Goal: Transaction & Acquisition: Purchase product/service

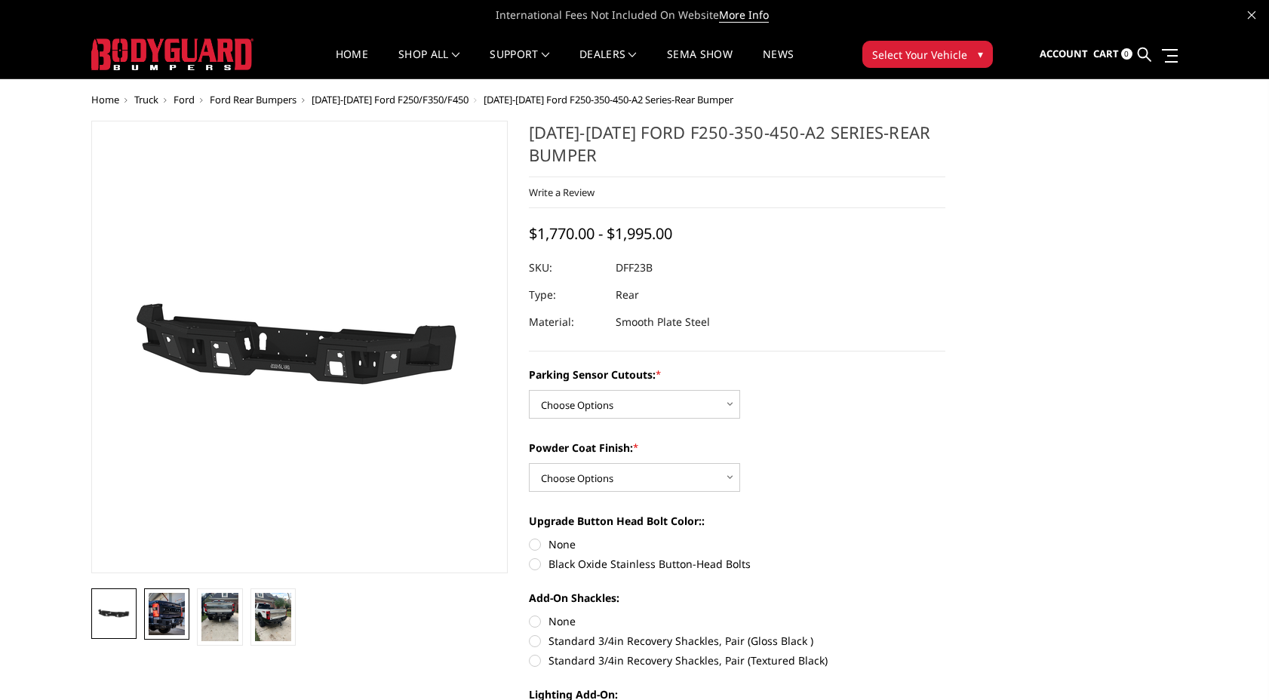
drag, startPoint x: 170, startPoint y: 615, endPoint x: 186, endPoint y: 610, distance: 16.5
click at [170, 614] on img at bounding box center [167, 614] width 36 height 42
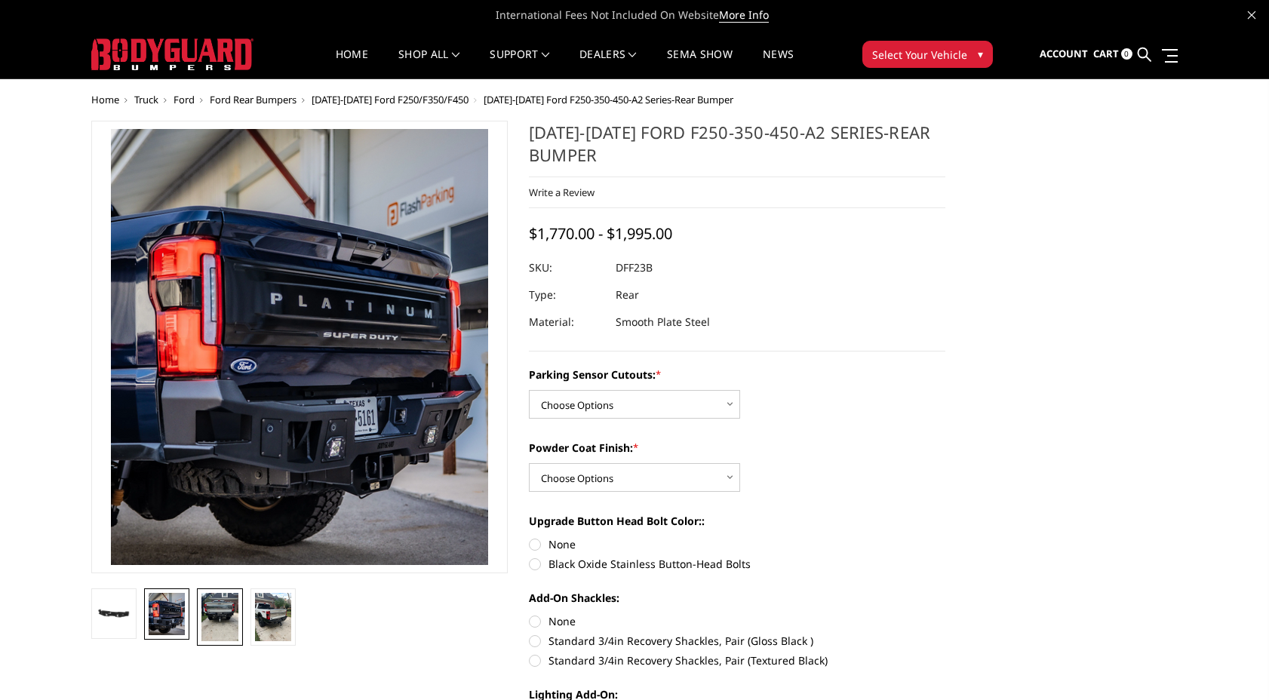
click at [216, 609] on img at bounding box center [219, 617] width 36 height 48
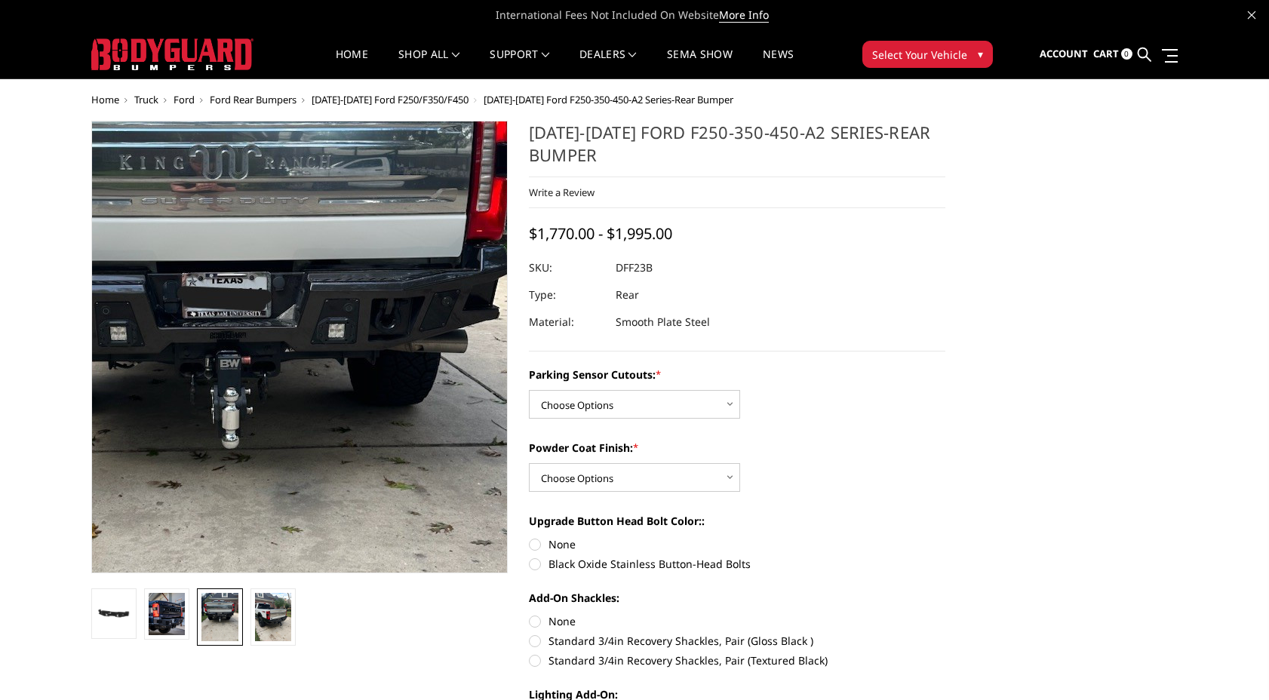
click at [392, 338] on img at bounding box center [232, 358] width 724 height 965
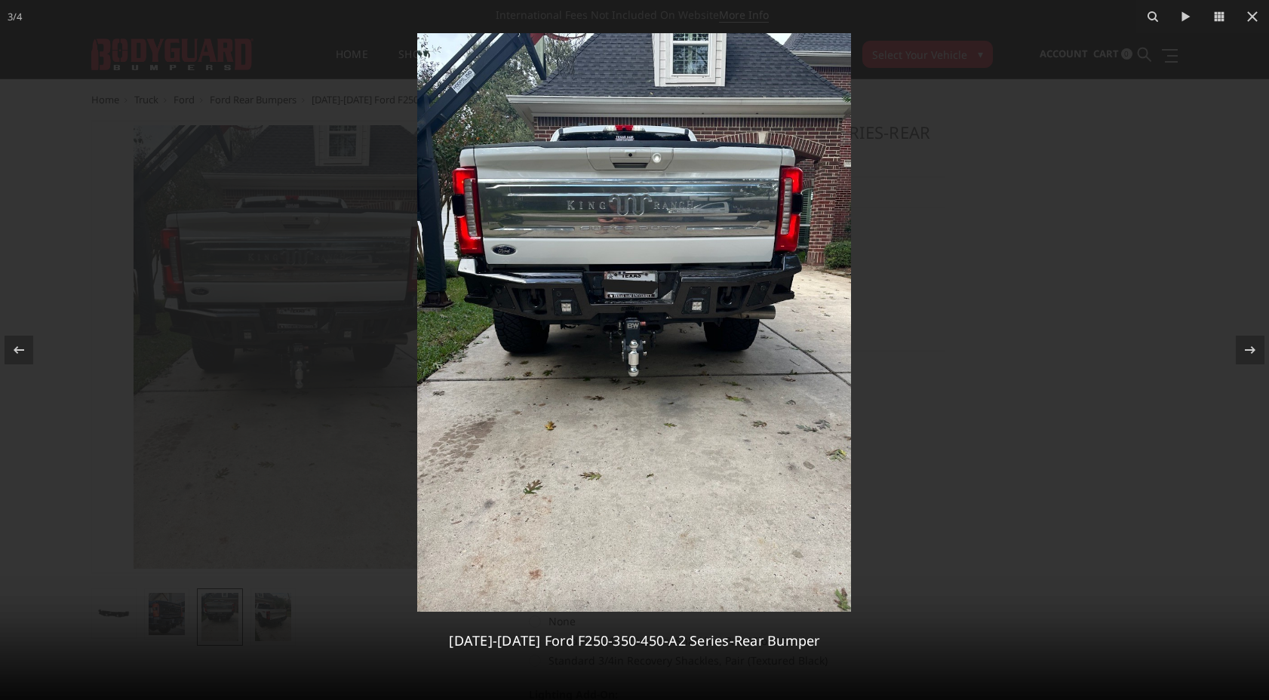
click at [700, 307] on img at bounding box center [634, 322] width 434 height 578
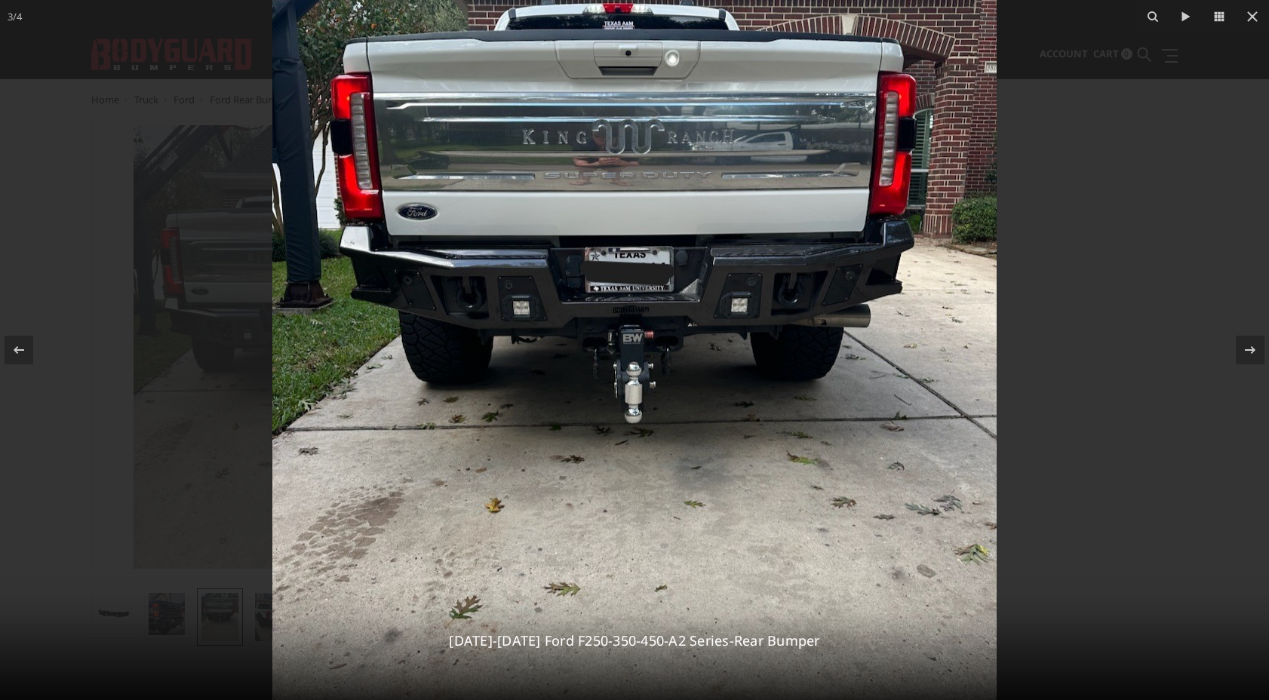
click at [754, 305] on img at bounding box center [634, 332] width 724 height 965
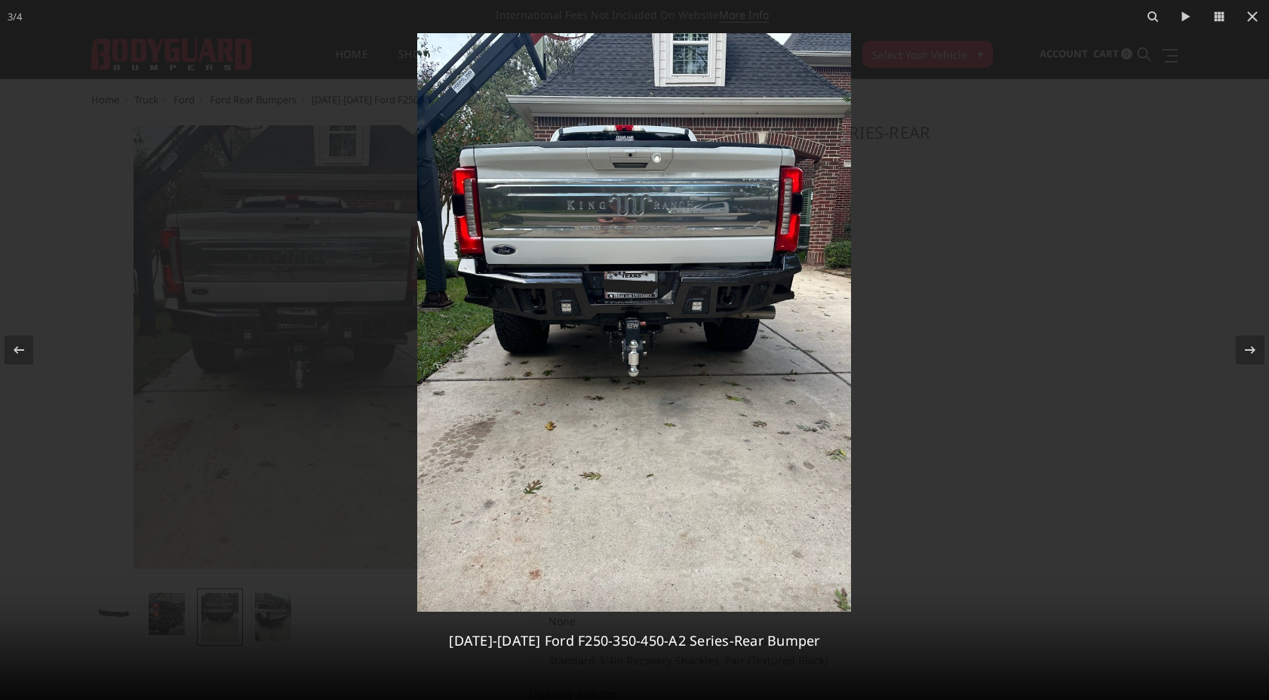
click at [752, 308] on img at bounding box center [634, 322] width 434 height 578
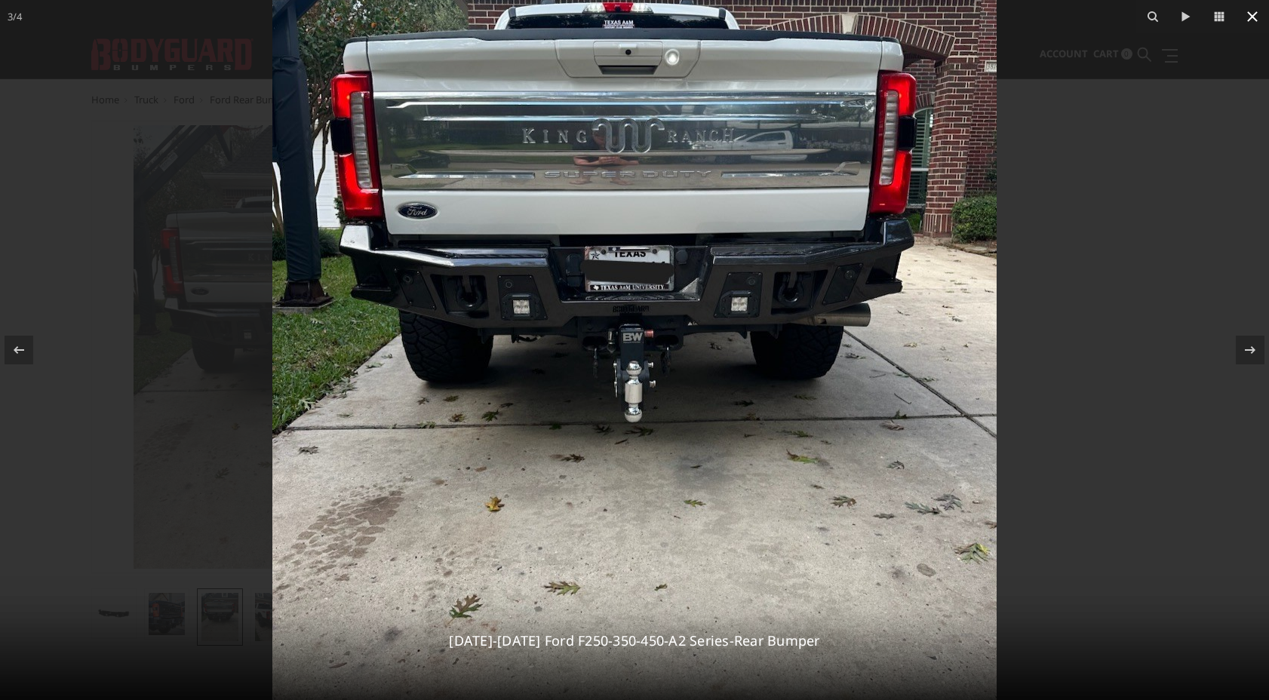
click at [1251, 21] on icon at bounding box center [1252, 17] width 18 height 18
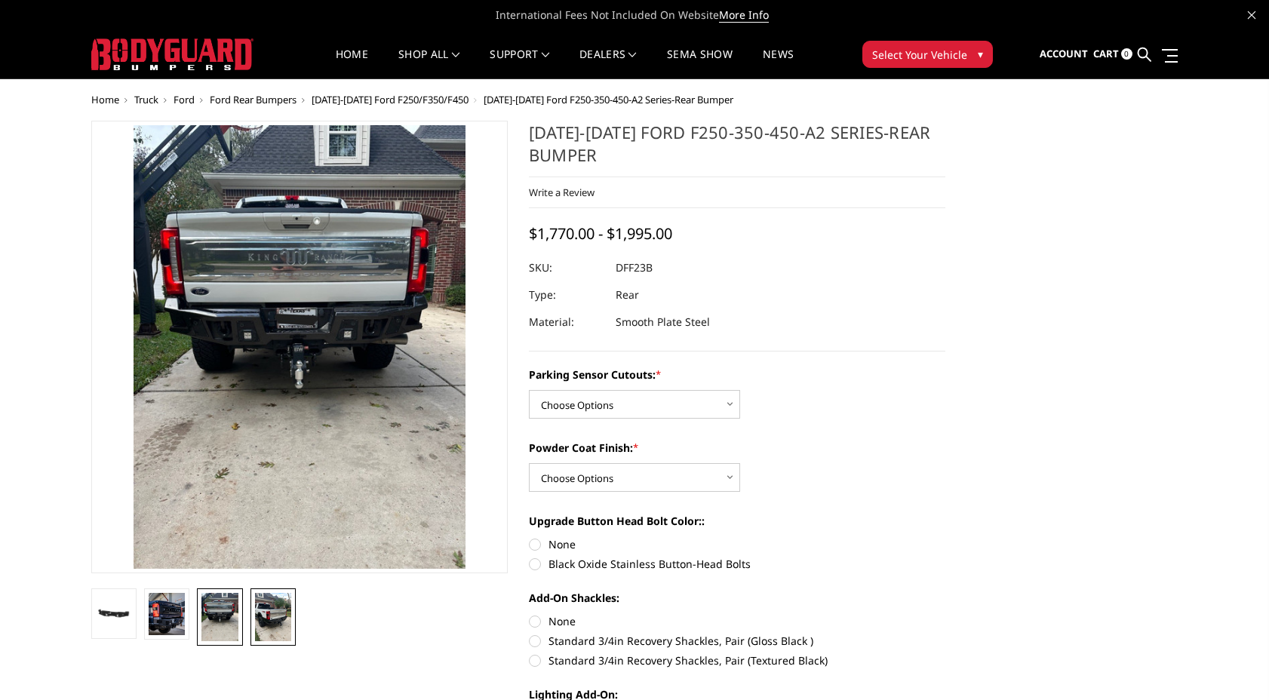
click at [279, 616] on img at bounding box center [273, 617] width 36 height 48
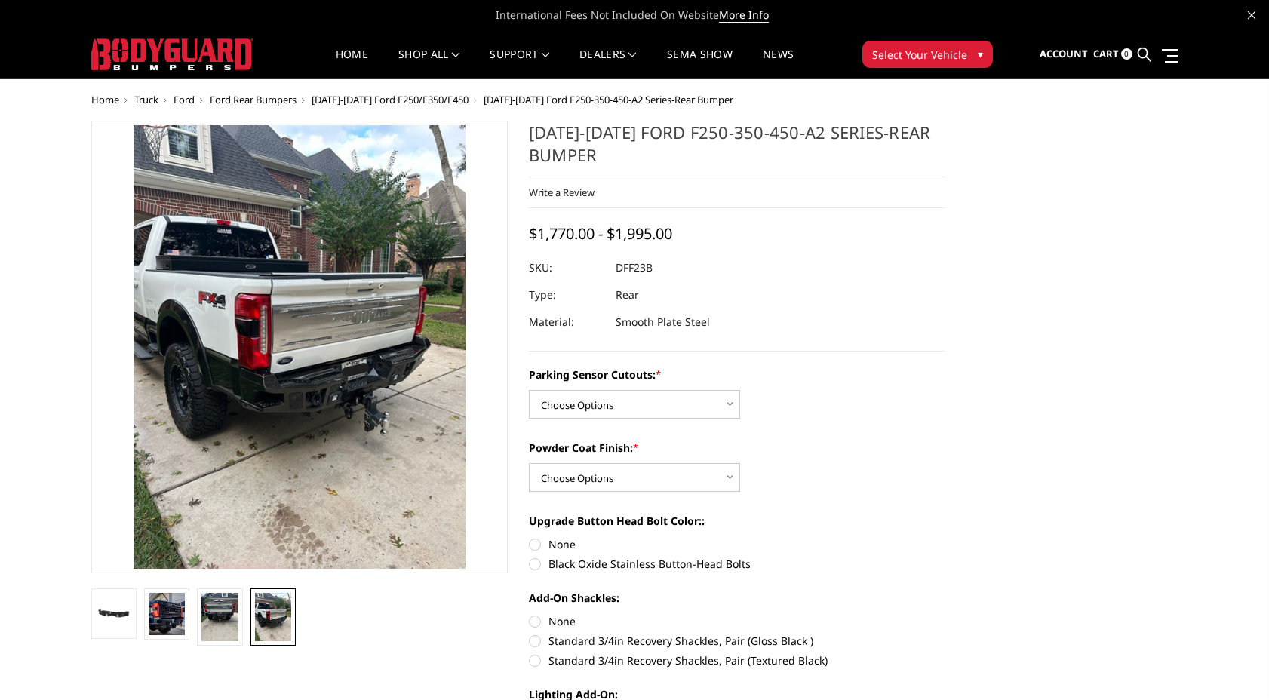
click at [268, 609] on img at bounding box center [273, 617] width 36 height 48
click at [169, 616] on img at bounding box center [167, 614] width 36 height 42
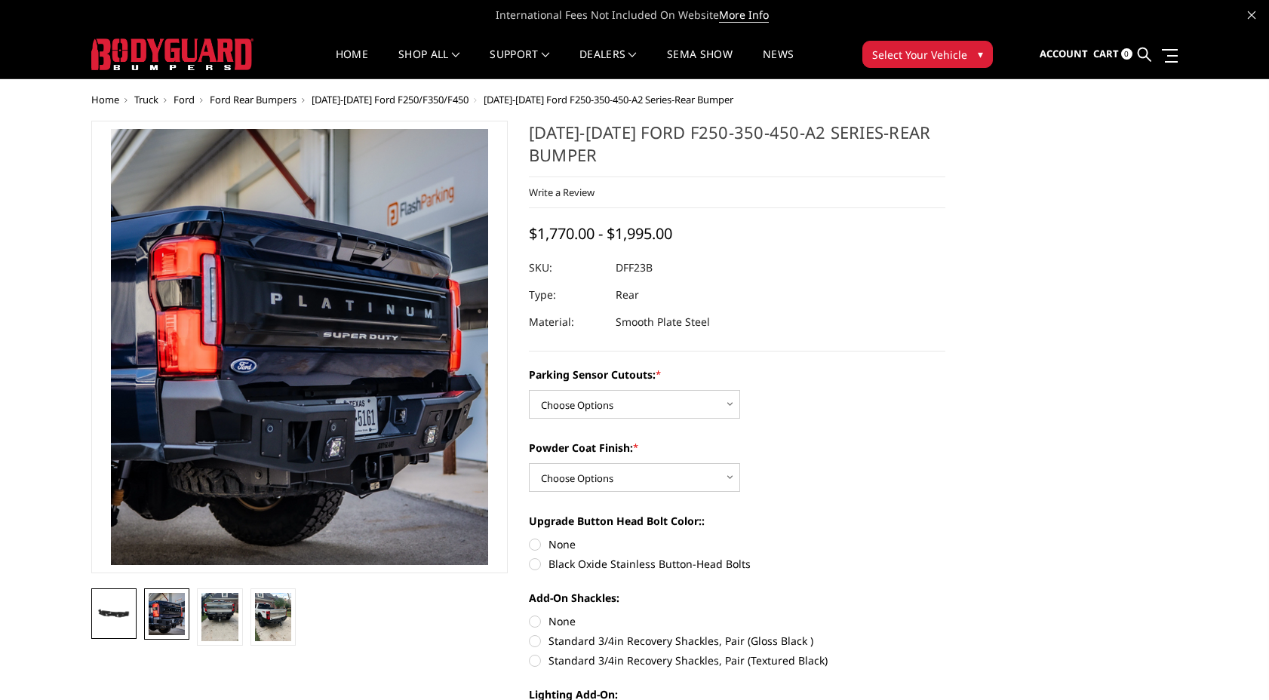
click at [127, 618] on img at bounding box center [114, 613] width 36 height 20
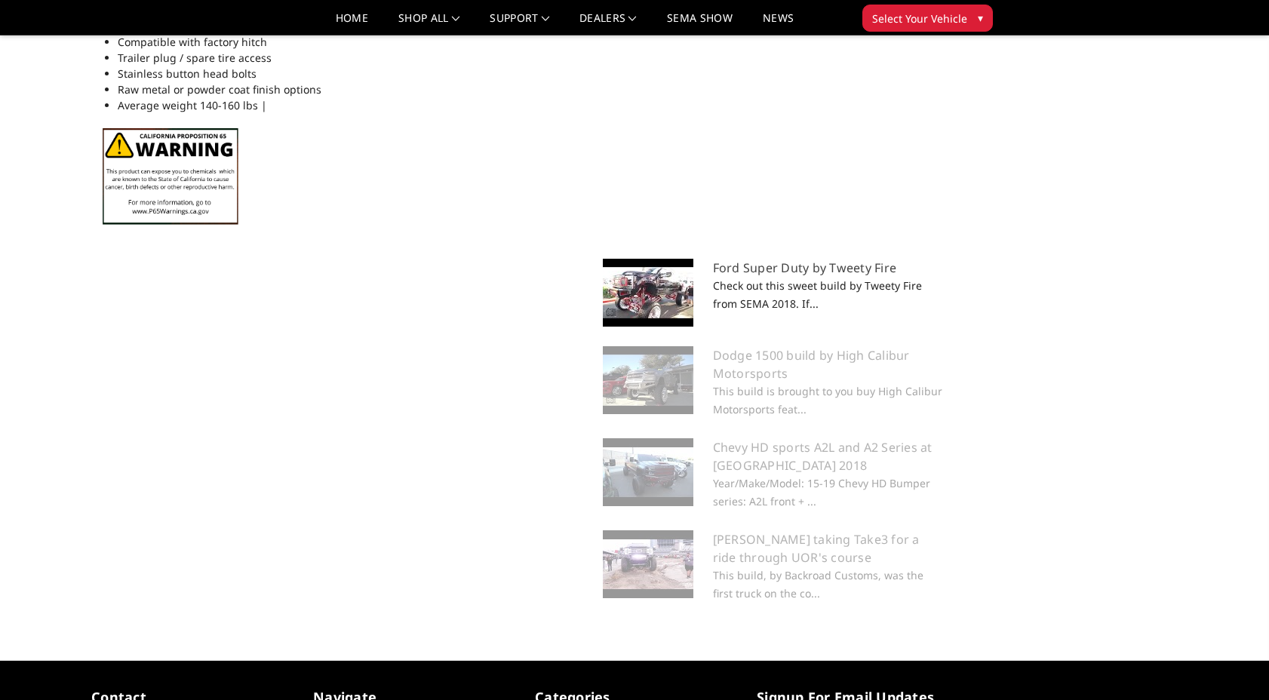
scroll to position [1240, 0]
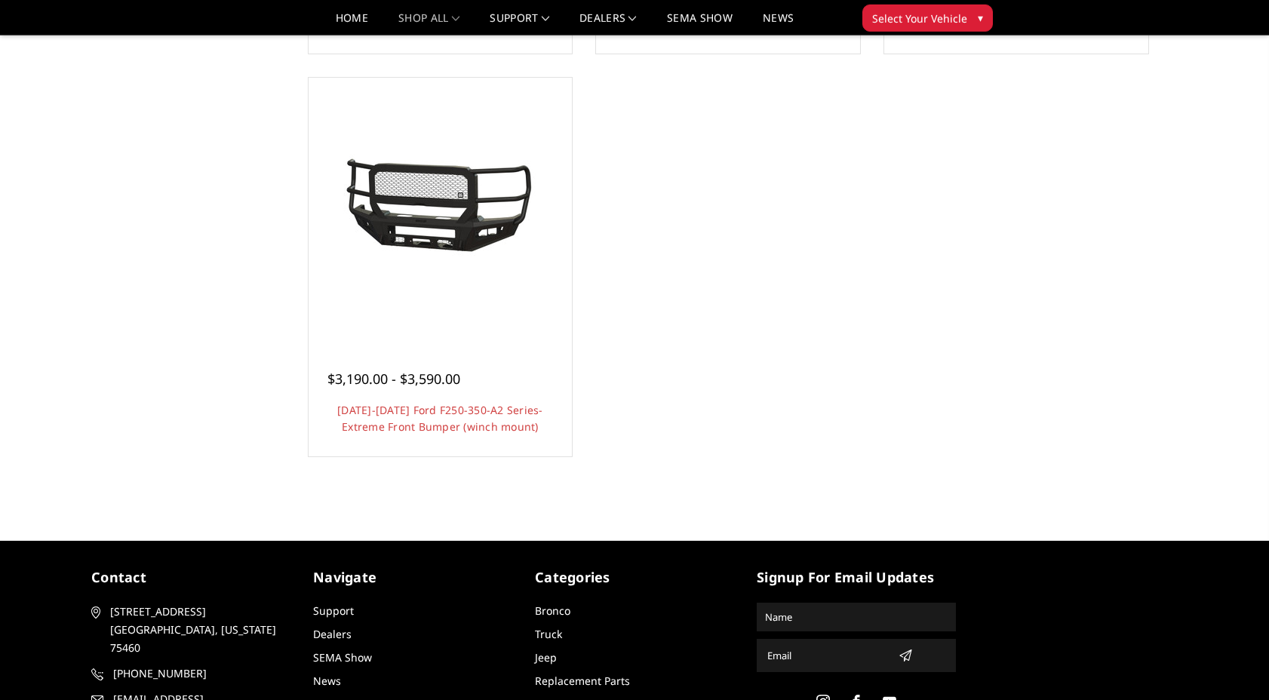
scroll to position [1429, 0]
